Goal: Check status: Check status

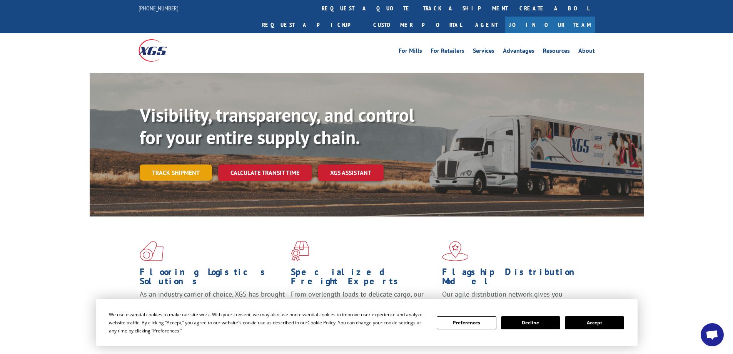
click at [176, 164] on link "Track shipment" at bounding box center [176, 172] width 72 height 16
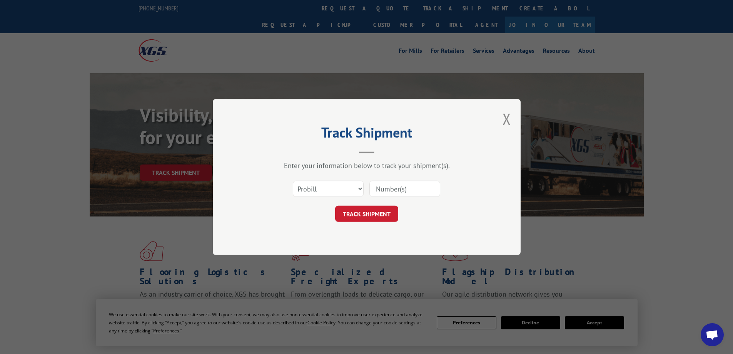
click at [387, 188] on input at bounding box center [405, 189] width 71 height 16
paste input "23570091825"
type input "23570091825"
click at [362, 214] on button "TRACK SHIPMENT" at bounding box center [366, 214] width 63 height 16
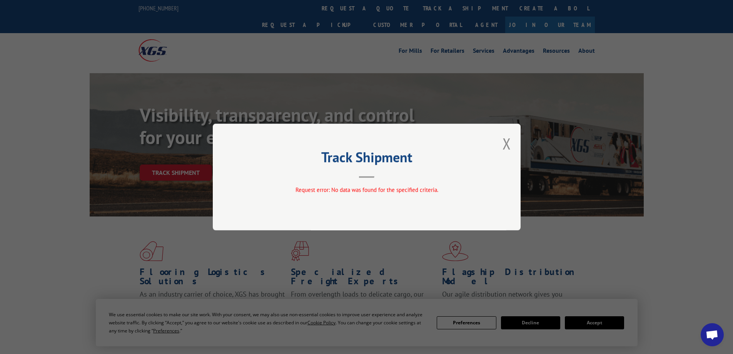
click at [509, 142] on button "Close modal" at bounding box center [507, 143] width 8 height 20
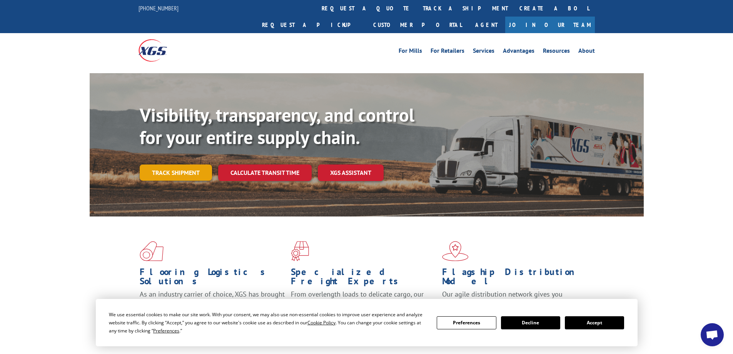
click at [156, 164] on link "Track shipment" at bounding box center [176, 172] width 72 height 16
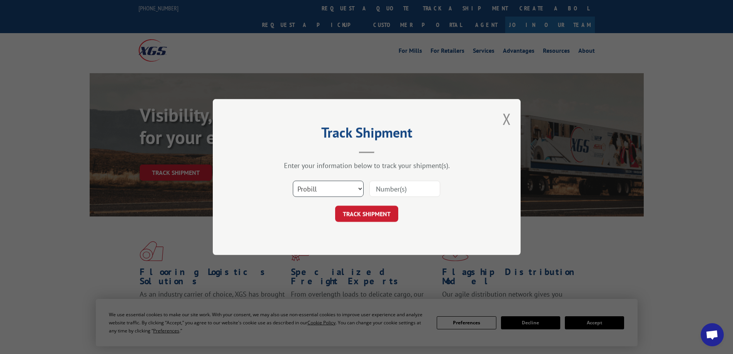
click at [355, 191] on select "Select category... Probill BOL PO" at bounding box center [328, 189] width 71 height 16
select select "bol"
click at [293, 181] on select "Select category... Probill BOL PO" at bounding box center [328, 189] width 71 height 16
click at [383, 187] on input at bounding box center [405, 189] width 71 height 16
paste input "23570091825"
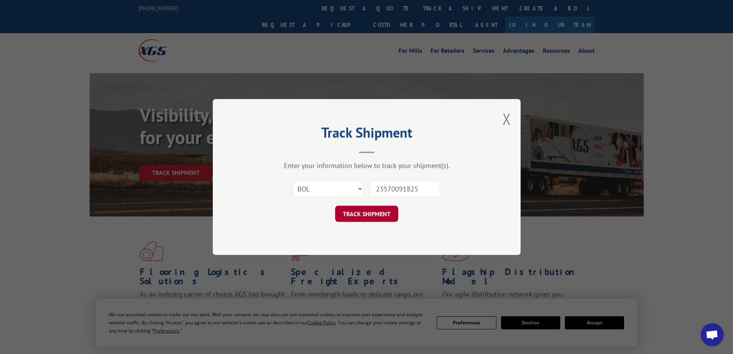
type input "23570091825"
click at [374, 221] on button "TRACK SHIPMENT" at bounding box center [366, 214] width 63 height 16
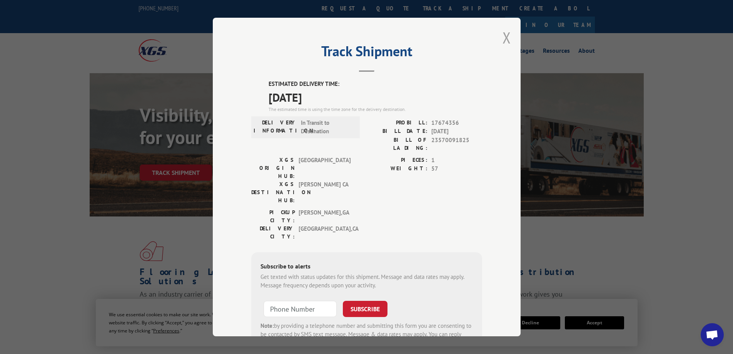
click at [505, 35] on button "Close modal" at bounding box center [507, 37] width 8 height 20
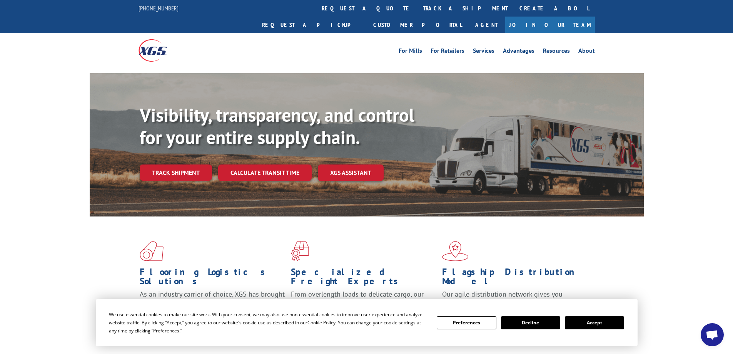
click at [44, 89] on div "Visibility, transparency, and control for your entire supply chain. Track shipm…" at bounding box center [366, 152] width 733 height 158
drag, startPoint x: 536, startPoint y: 322, endPoint x: 575, endPoint y: 306, distance: 42.7
click at [537, 321] on button "Decline" at bounding box center [530, 322] width 59 height 13
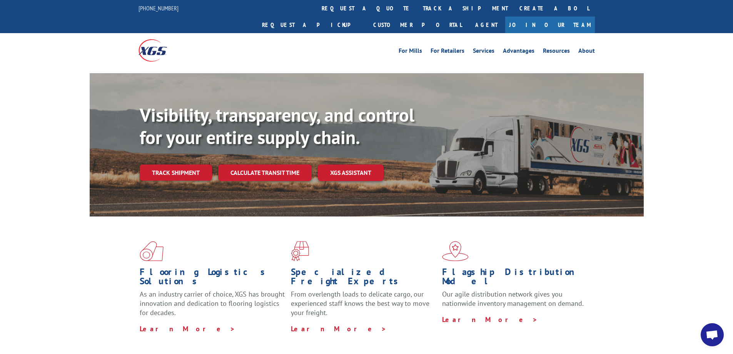
click at [621, 268] on div "Flooring Logistics Solutions As an industry carrier of choice, XGS has brought …" at bounding box center [367, 286] width 554 height 141
drag, startPoint x: 50, startPoint y: 223, endPoint x: 52, endPoint y: 210, distance: 12.8
click at [50, 223] on div "Flooring Logistics Solutions As an industry carrier of choice, XGS has brought …" at bounding box center [366, 293] width 733 height 155
click at [60, 73] on div "Visibility, transparency, and control for your entire supply chain. Track shipm…" at bounding box center [366, 152] width 733 height 158
drag, startPoint x: 58, startPoint y: 264, endPoint x: 71, endPoint y: 259, distance: 14.0
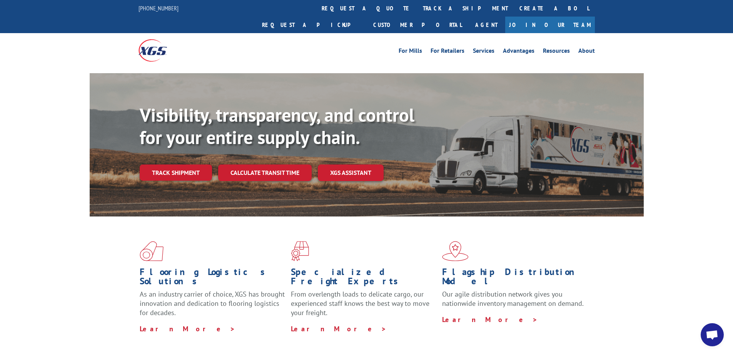
click at [58, 264] on div "Flooring Logistics Solutions As an industry carrier of choice, XGS has brought …" at bounding box center [366, 293] width 733 height 155
click at [70, 315] on div "Flooring Logistics Solutions As an industry carrier of choice, XGS has brought …" at bounding box center [366, 293] width 733 height 155
click at [28, 77] on div "Visibility, transparency, and control for your entire supply chain. Track shipm…" at bounding box center [366, 152] width 733 height 158
click at [22, 41] on div "For [PERSON_NAME] For Retailers Services Advantages Resources About For [PERSON…" at bounding box center [366, 50] width 733 height 34
drag, startPoint x: 25, startPoint y: 102, endPoint x: 162, endPoint y: 12, distance: 164.1
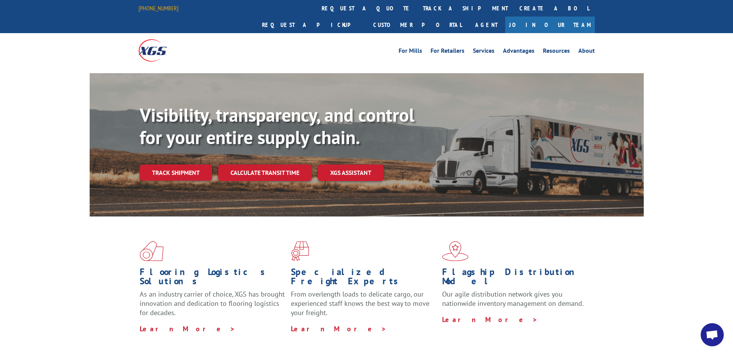
click at [33, 96] on div "Visibility, transparency, and control for your entire supply chain. Track shipm…" at bounding box center [366, 152] width 733 height 158
